Goal: Task Accomplishment & Management: Manage account settings

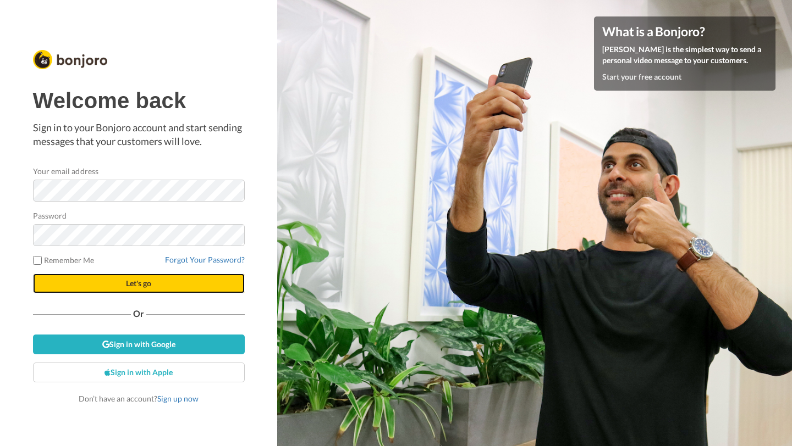
click at [141, 283] on span "Let's go" at bounding box center [138, 283] width 25 height 9
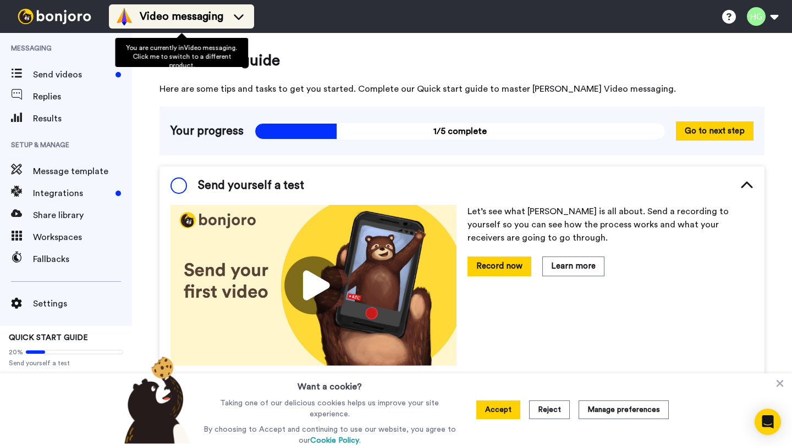
click at [237, 16] on icon at bounding box center [239, 16] width 18 height 11
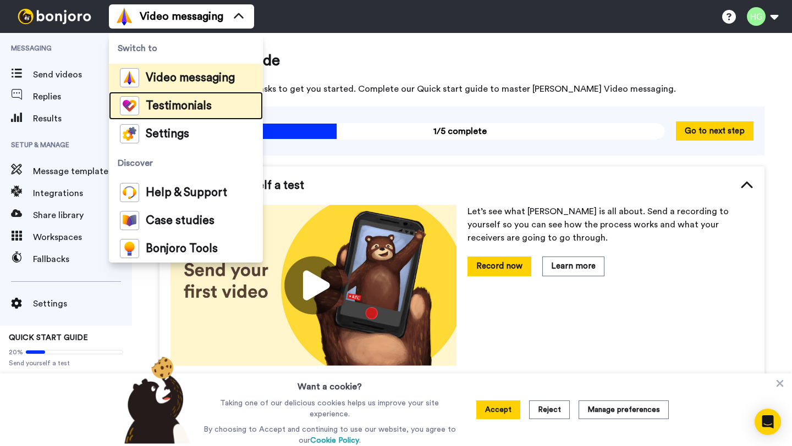
click at [192, 104] on span "Testimonials" at bounding box center [179, 106] width 66 height 11
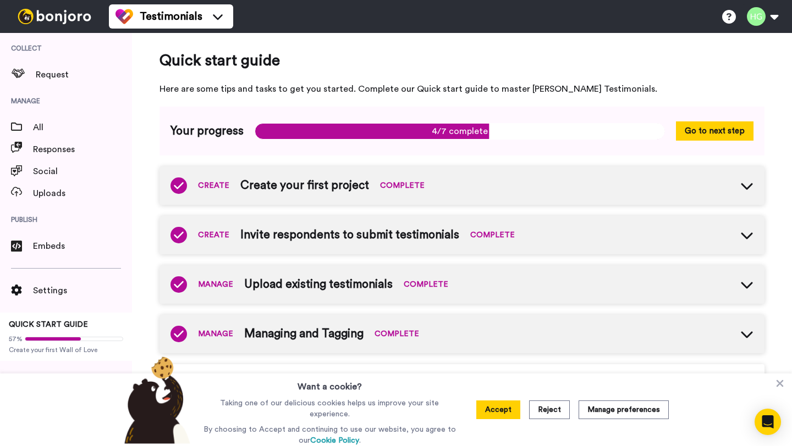
click at [740, 283] on icon at bounding box center [746, 284] width 13 height 13
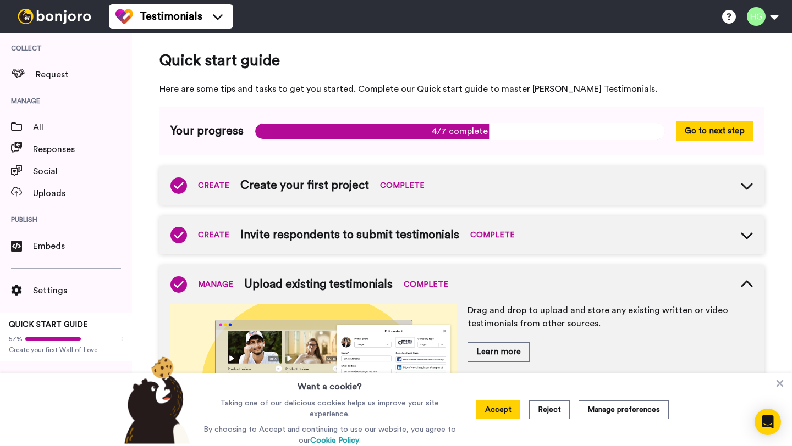
scroll to position [14, 0]
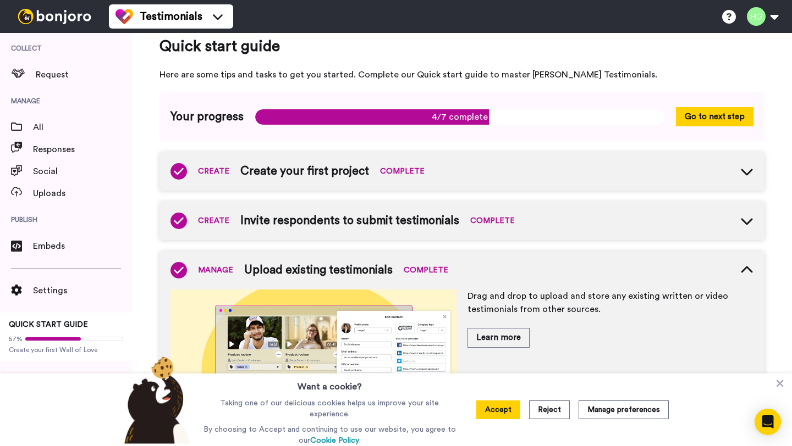
click at [496, 409] on button "Accept" at bounding box center [498, 410] width 44 height 19
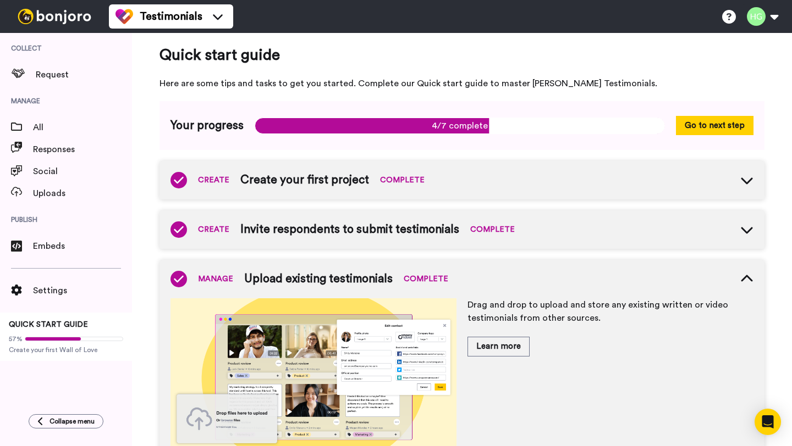
scroll to position [0, 0]
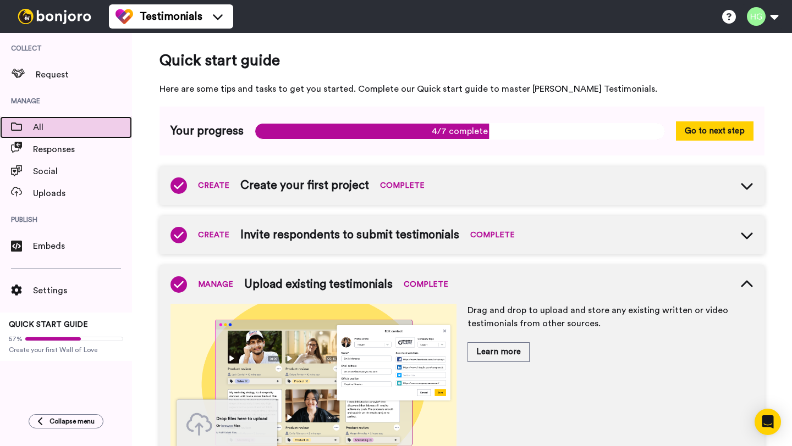
click at [57, 131] on span "All" at bounding box center [82, 127] width 99 height 13
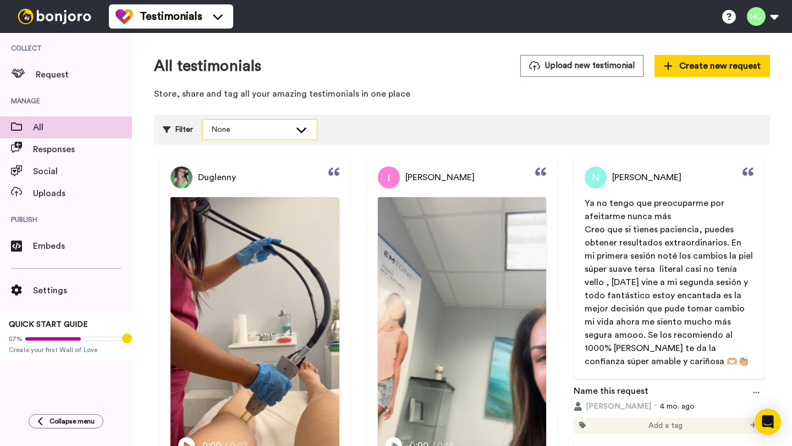
click at [302, 129] on icon at bounding box center [301, 129] width 13 height 11
click at [298, 127] on icon at bounding box center [301, 129] width 13 height 11
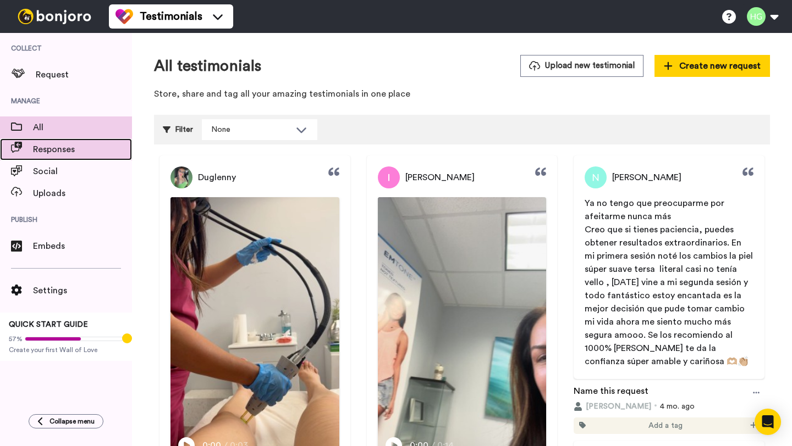
click at [86, 150] on span "Responses" at bounding box center [82, 149] width 99 height 13
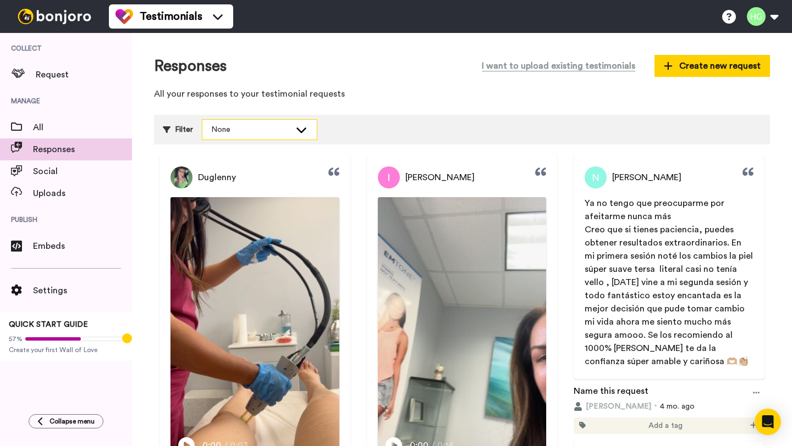
click at [297, 130] on icon at bounding box center [301, 130] width 10 height 5
click at [297, 129] on icon at bounding box center [301, 128] width 10 height 5
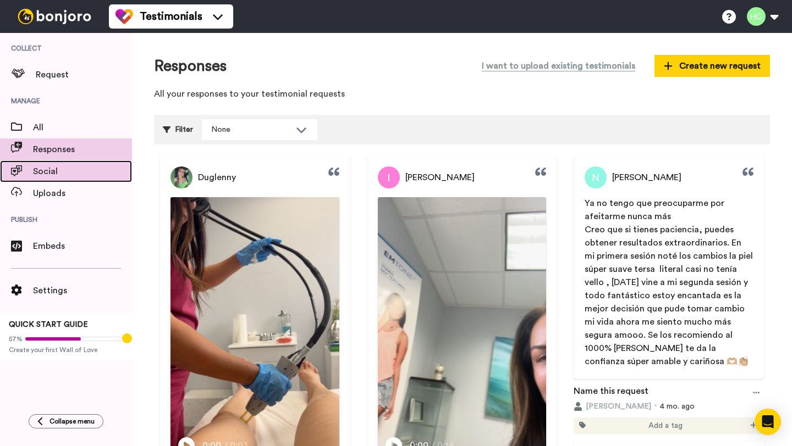
click at [76, 170] on span "Social" at bounding box center [82, 171] width 99 height 13
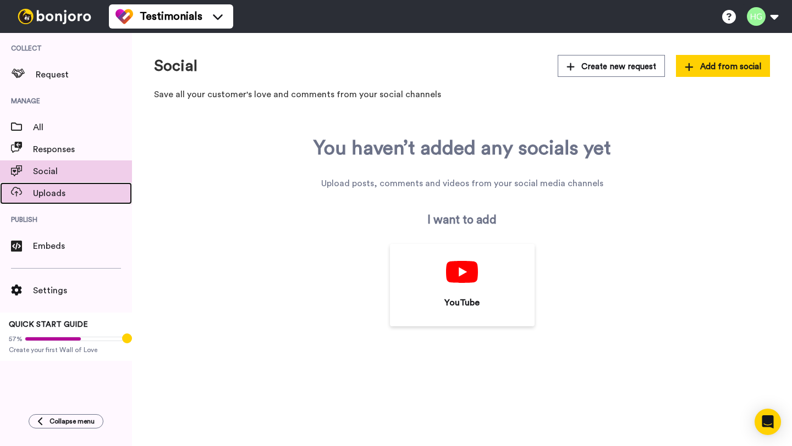
click at [73, 200] on span "Uploads" at bounding box center [82, 193] width 99 height 13
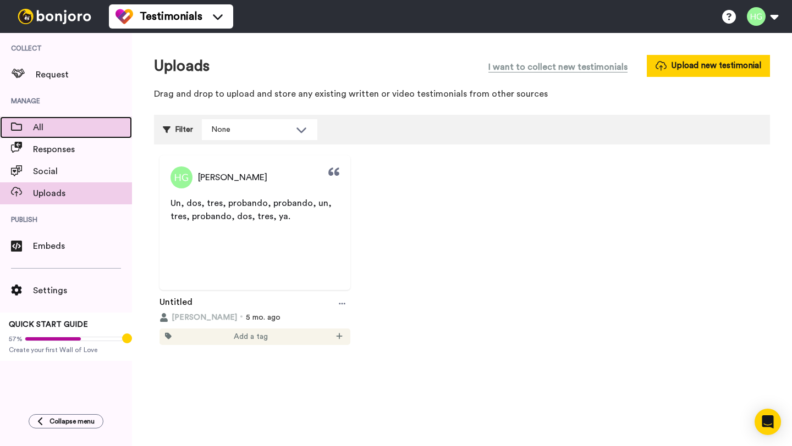
click at [51, 126] on span "All" at bounding box center [82, 127] width 99 height 13
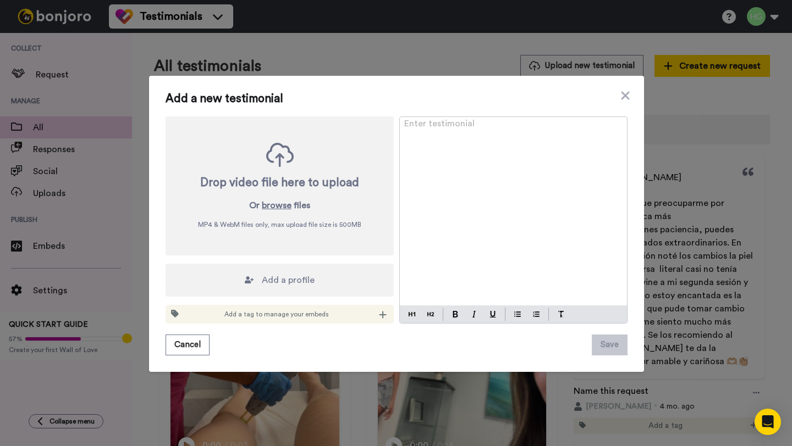
click at [245, 28] on div "Add a new testimonial Drop video file here to upload Or browse files MP4 & WebM…" at bounding box center [396, 223] width 792 height 446
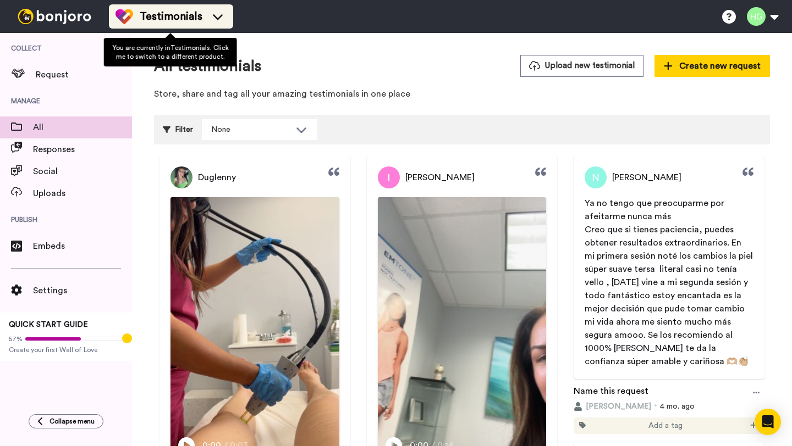
click at [222, 19] on icon at bounding box center [218, 16] width 18 height 11
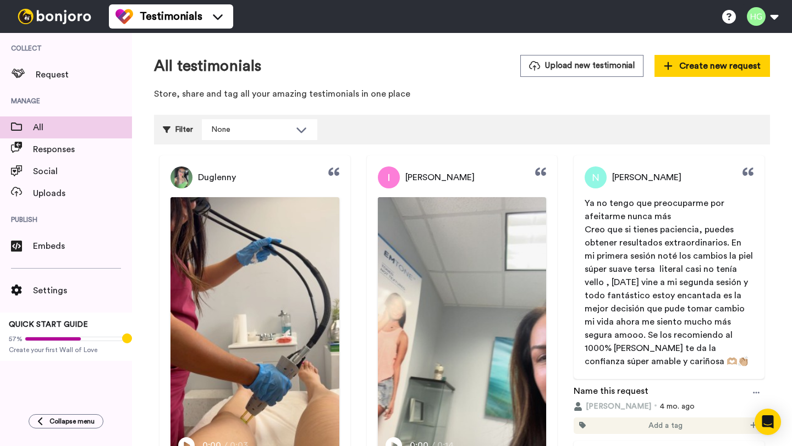
click at [164, 339] on link "Play/Pause 0:00 / 0:03" at bounding box center [254, 329] width 191 height 265
click at [668, 67] on span "Create new request" at bounding box center [711, 65] width 97 height 13
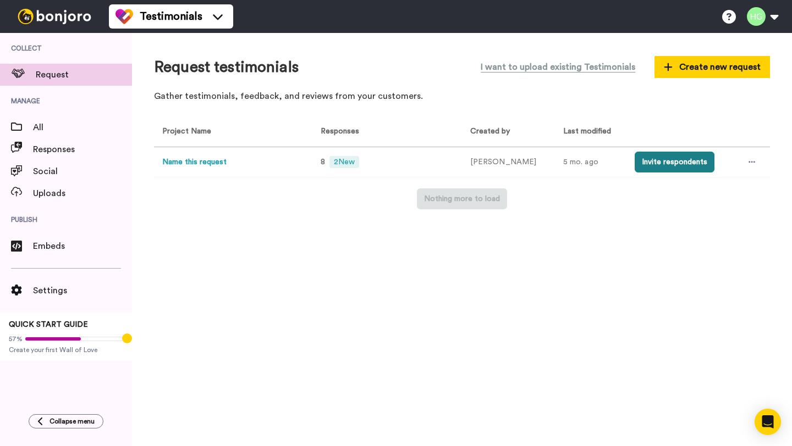
click at [668, 163] on button "Invite respondents" at bounding box center [674, 162] width 80 height 21
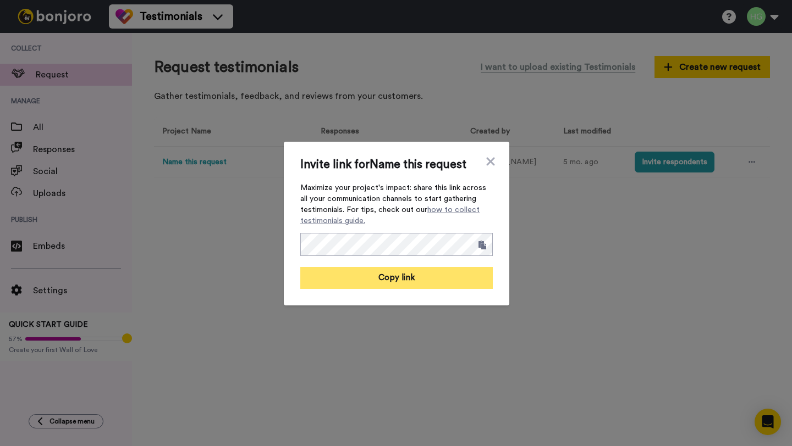
click at [394, 280] on button "Copy link" at bounding box center [396, 278] width 192 height 22
click at [399, 280] on button "Link copied!" at bounding box center [396, 278] width 192 height 22
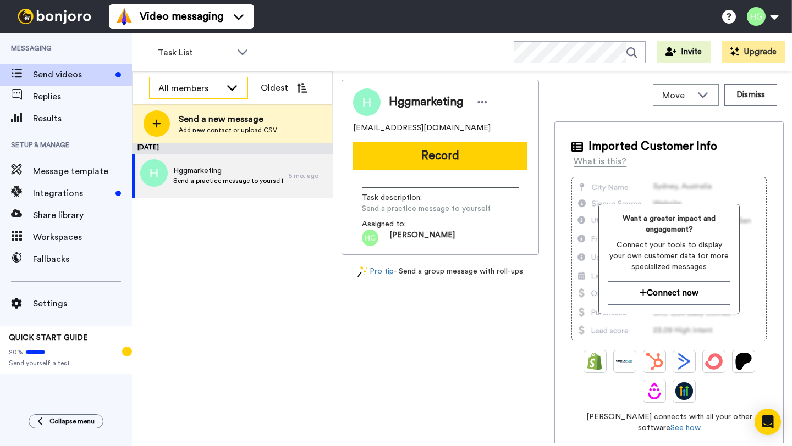
click at [228, 89] on icon at bounding box center [231, 87] width 13 height 11
click at [229, 90] on icon at bounding box center [231, 87] width 13 height 11
click at [239, 54] on icon at bounding box center [242, 51] width 13 height 11
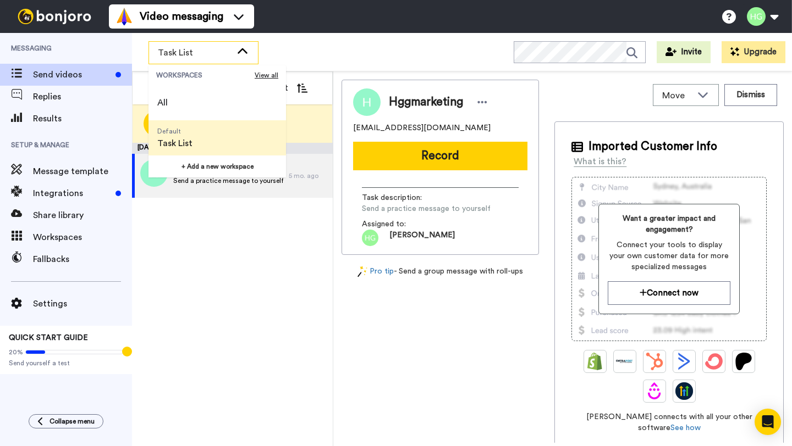
click at [239, 53] on icon at bounding box center [242, 51] width 13 height 11
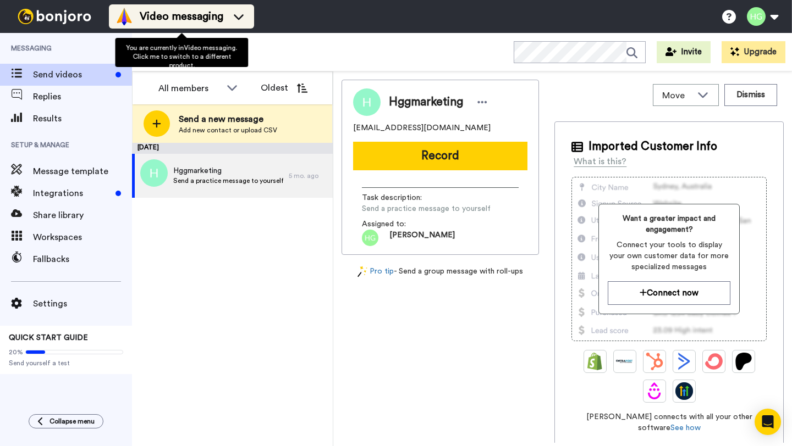
click at [231, 21] on icon at bounding box center [239, 16] width 18 height 11
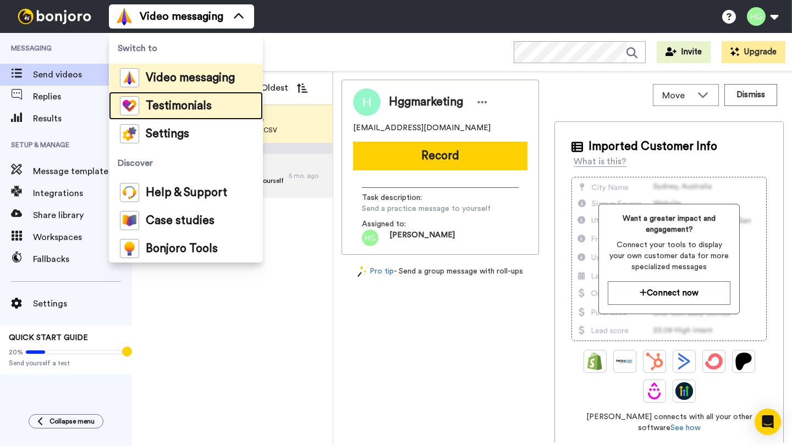
click at [212, 99] on li "Testimonials" at bounding box center [186, 106] width 154 height 28
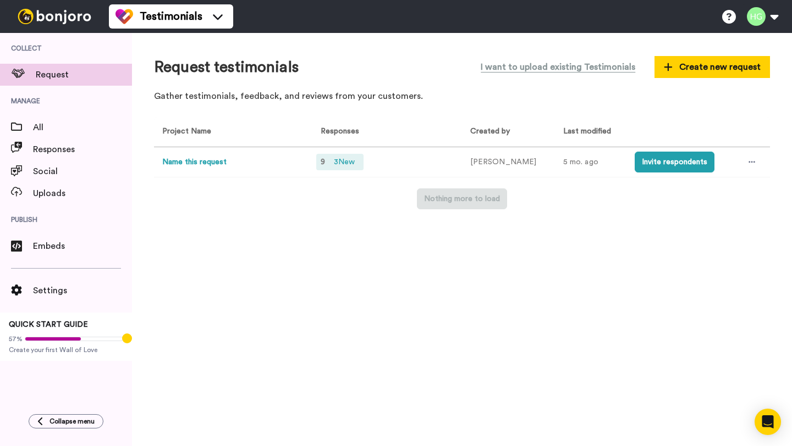
click at [350, 163] on span "3 New" at bounding box center [344, 162] width 30 height 12
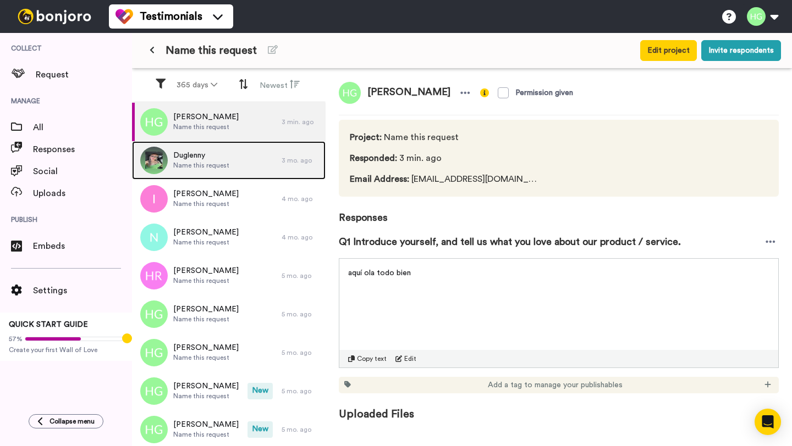
click at [225, 167] on span "Name this request" at bounding box center [201, 165] width 56 height 9
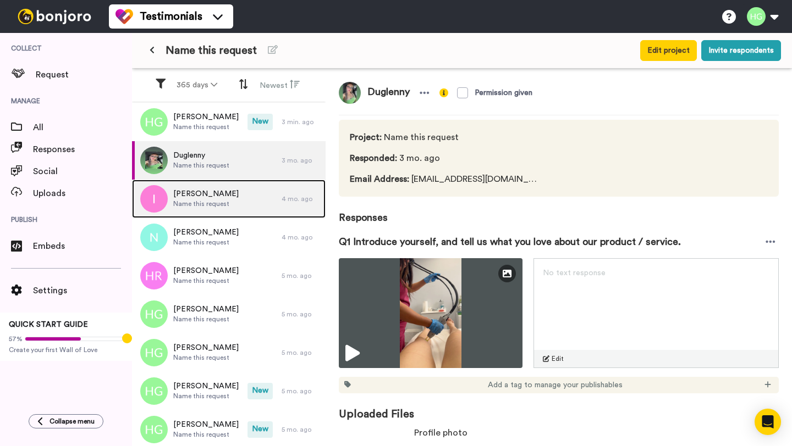
click at [219, 203] on span "Name this request" at bounding box center [205, 204] width 65 height 9
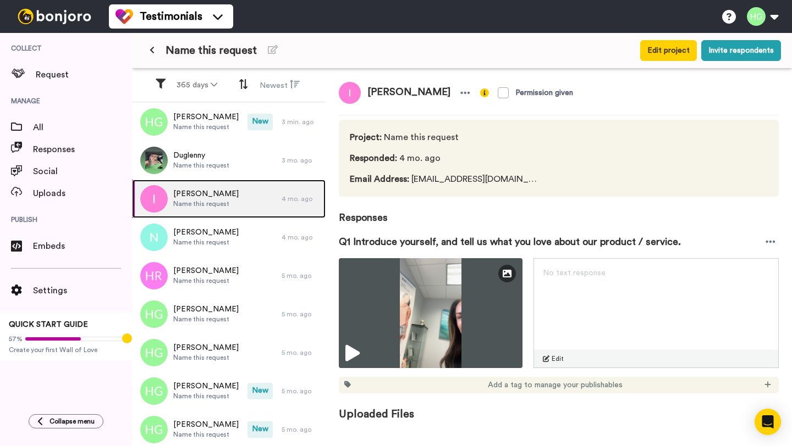
scroll to position [1, 0]
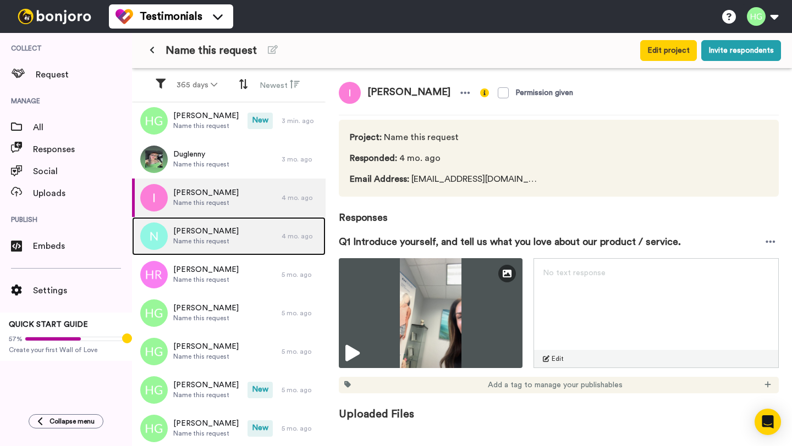
click at [217, 236] on span "[PERSON_NAME]" at bounding box center [205, 231] width 65 height 11
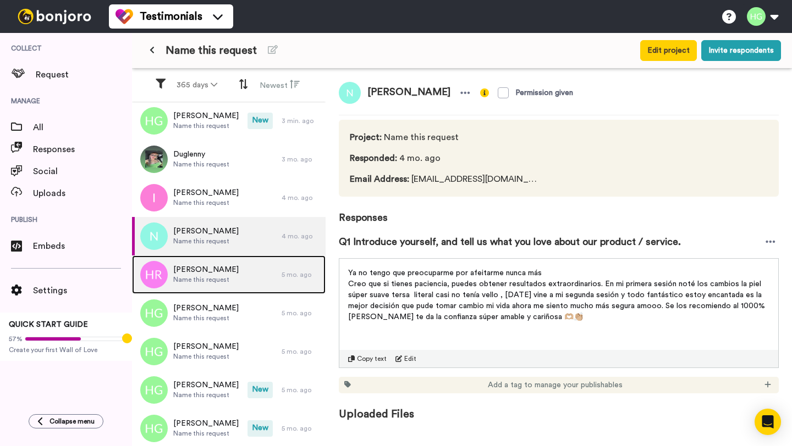
click at [207, 279] on span "Name this request" at bounding box center [205, 279] width 65 height 9
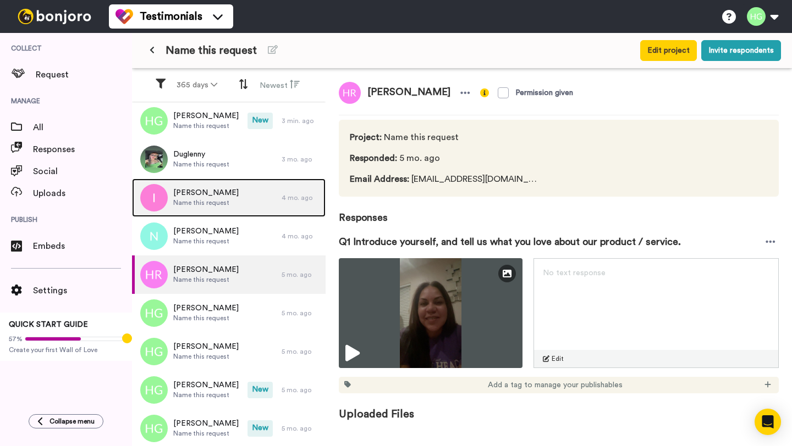
click at [205, 198] on span "[PERSON_NAME]" at bounding box center [205, 192] width 65 height 11
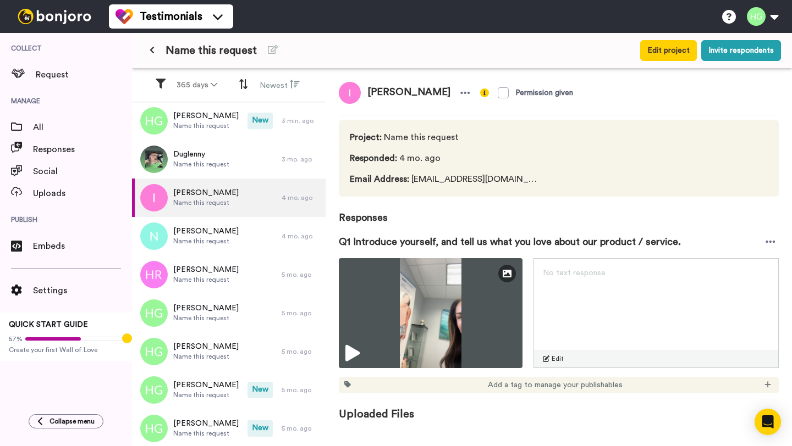
click at [247, 14] on div "Testimonials Switch to Video messaging Testimonials Settings Discover Help & Su…" at bounding box center [450, 16] width 683 height 33
